Goal: Register for event/course

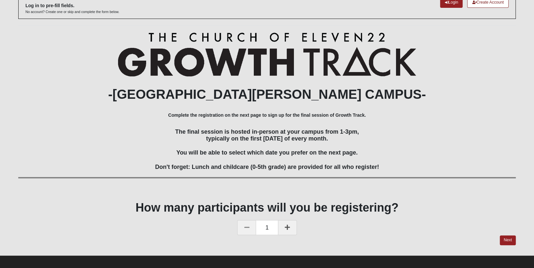
scroll to position [47, 0]
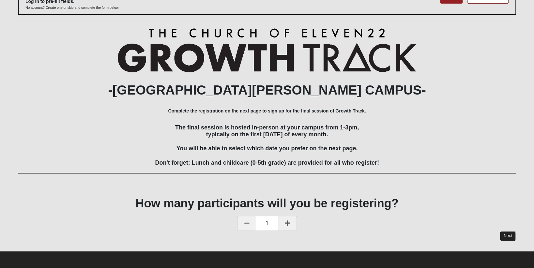
click at [507, 234] on link "Next" at bounding box center [508, 235] width 16 height 9
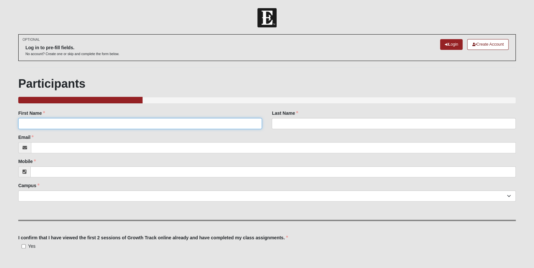
click at [39, 127] on input "First Name" at bounding box center [140, 123] width 244 height 11
type input "Katharine"
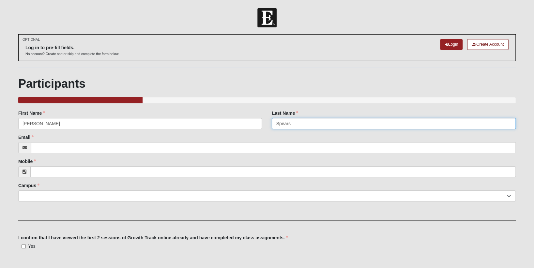
type input "Spears"
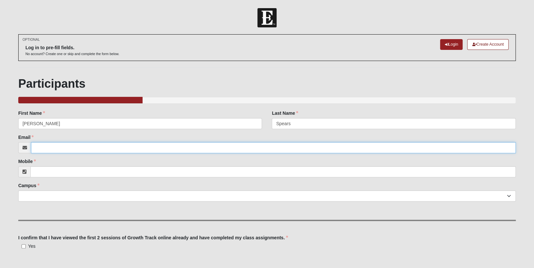
click at [49, 145] on input "Email" at bounding box center [273, 147] width 485 height 11
type input "[EMAIL_ADDRESS][DOMAIN_NAME]"
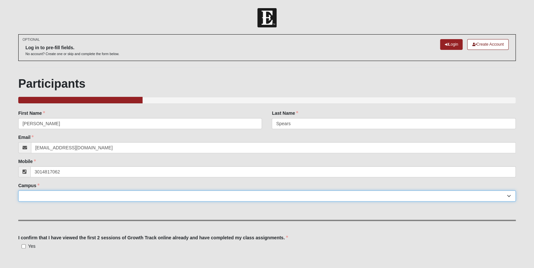
type input "(301) 481-7062"
click at [31, 195] on select "Arlington Baymeadows College Park Orlando (Coming Soon) Eleven22 Online Fleming…" at bounding box center [266, 196] width 497 height 11
select select "11"
click at [18, 191] on select "Arlington Baymeadows College Park Orlando (Coming Soon) Eleven22 Online Fleming…" at bounding box center [266, 196] width 497 height 11
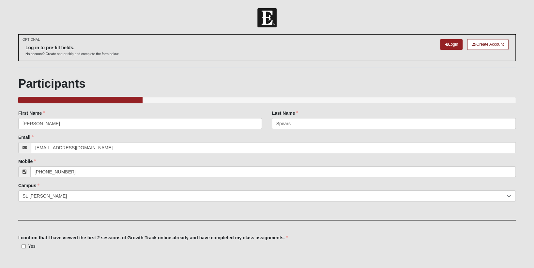
click at [128, 212] on div "Family Member to Register First Name Katharine First Name is required. Last Nam…" at bounding box center [266, 215] width 497 height 210
click at [24, 246] on input "Yes" at bounding box center [24, 246] width 4 height 4
checkbox input "true"
click at [450, 43] on link "Login" at bounding box center [451, 44] width 23 height 11
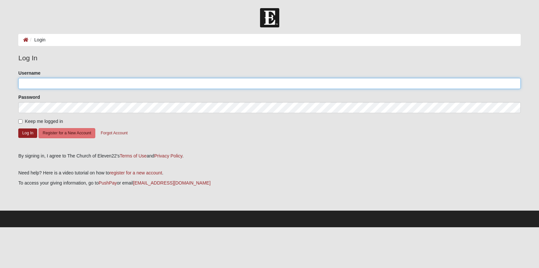
click at [50, 84] on input "Username" at bounding box center [269, 83] width 502 height 11
type input "[EMAIL_ADDRESS][DOMAIN_NAME]"
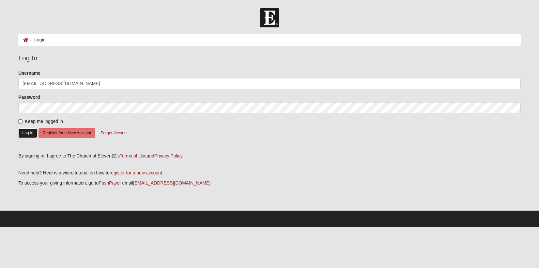
click at [24, 130] on button "Log In" at bounding box center [27, 133] width 19 height 9
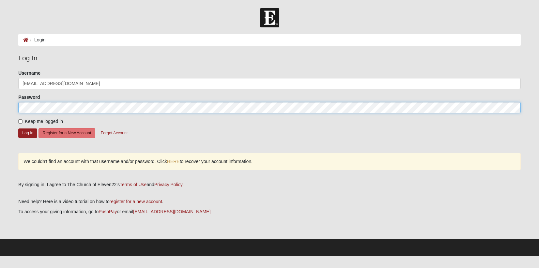
click at [12, 108] on form "Log In Login Login Error Log In Please correct the following: Username [EMAIL_A…" at bounding box center [269, 132] width 539 height 248
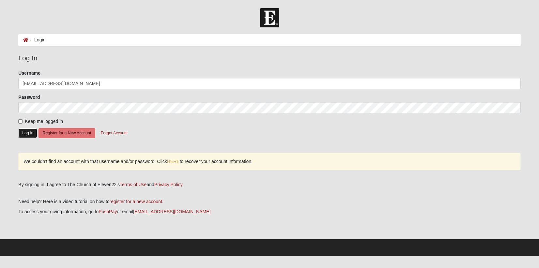
click at [26, 135] on button "Log In" at bounding box center [27, 133] width 19 height 9
click at [515, 110] on div at bounding box center [514, 107] width 5 height 5
click at [515, 109] on div at bounding box center [514, 107] width 5 height 5
click at [487, 160] on div "We couldn’t find an account with that username and/or password. Click HERE to r…" at bounding box center [269, 161] width 502 height 17
click at [119, 132] on button "Forgot Account" at bounding box center [114, 133] width 35 height 10
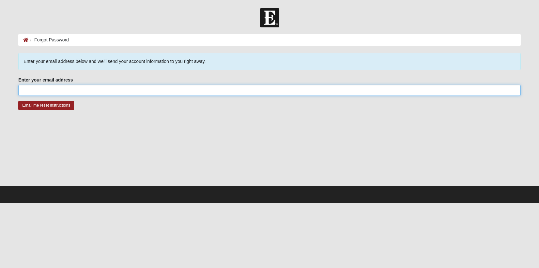
click at [81, 87] on input "Enter your email address" at bounding box center [269, 90] width 502 height 11
type input "[EMAIL_ADDRESS][DOMAIN_NAME]"
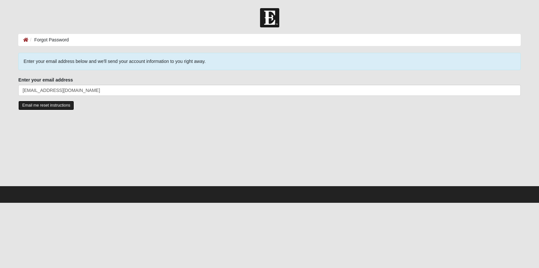
click at [34, 105] on input "Email me reset instructions" at bounding box center [46, 105] width 56 height 9
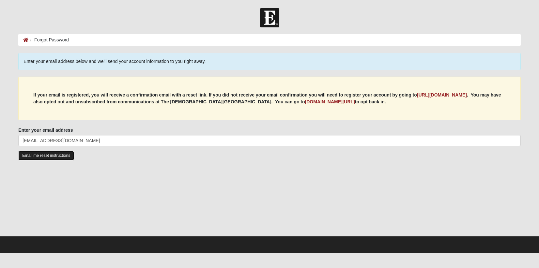
click at [54, 157] on input "Email me reset instructions" at bounding box center [46, 155] width 56 height 9
